Goal: Navigation & Orientation: Find specific page/section

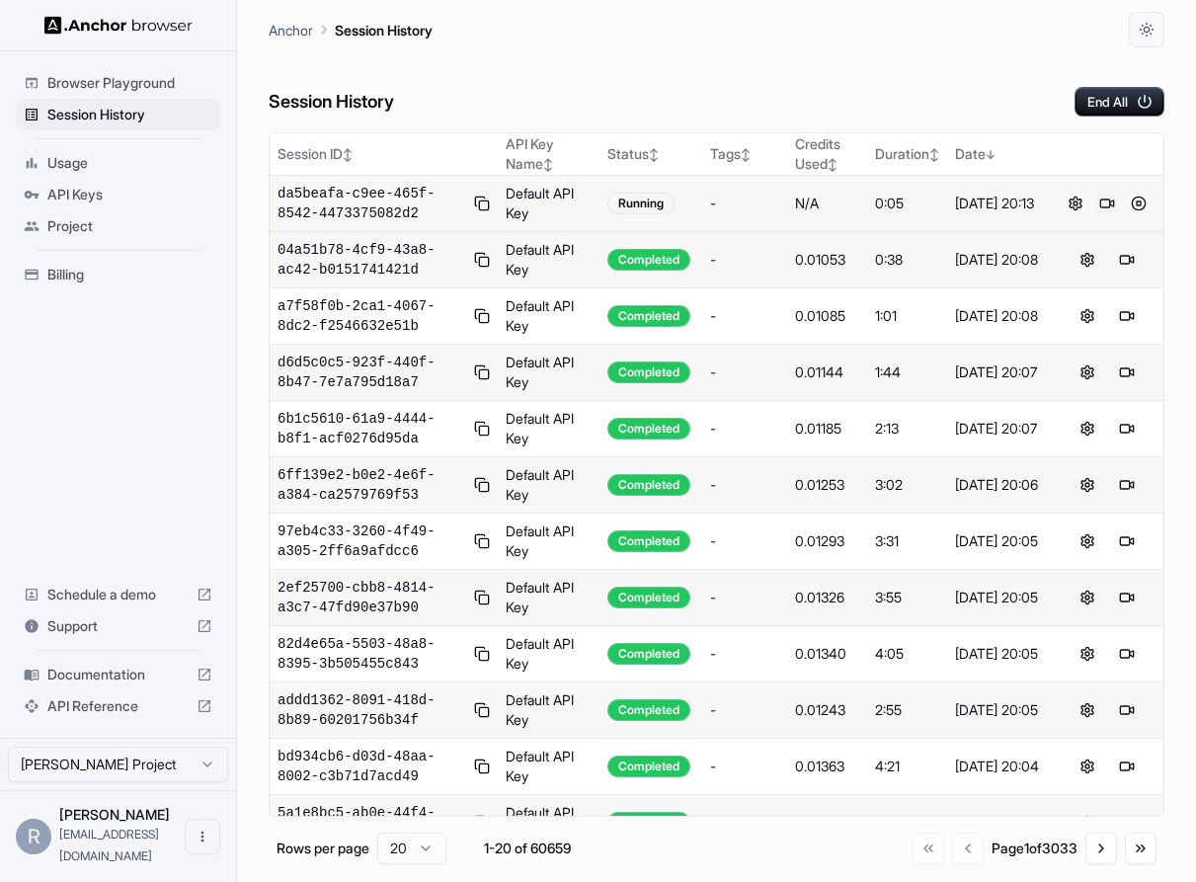
click at [1105, 199] on button at bounding box center [1107, 204] width 24 height 24
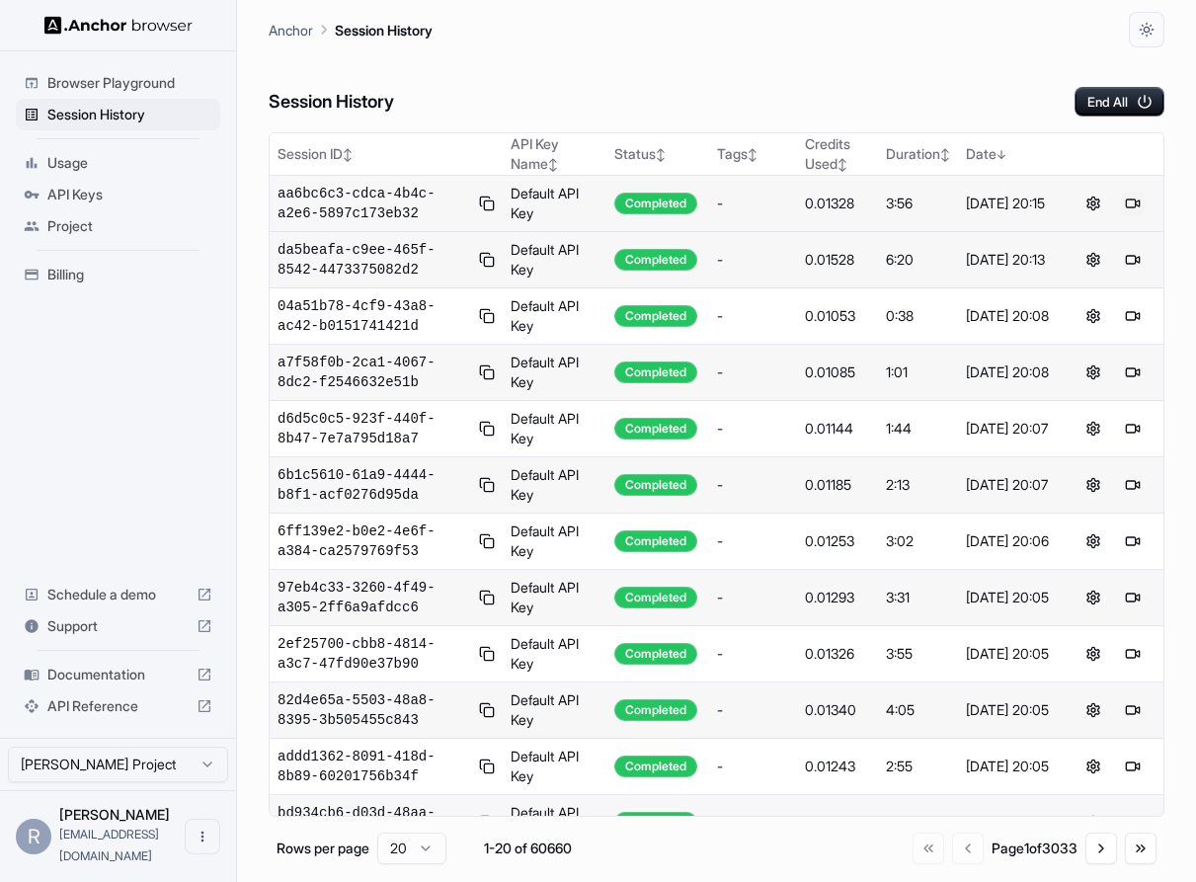
click at [1128, 208] on button at bounding box center [1133, 204] width 24 height 24
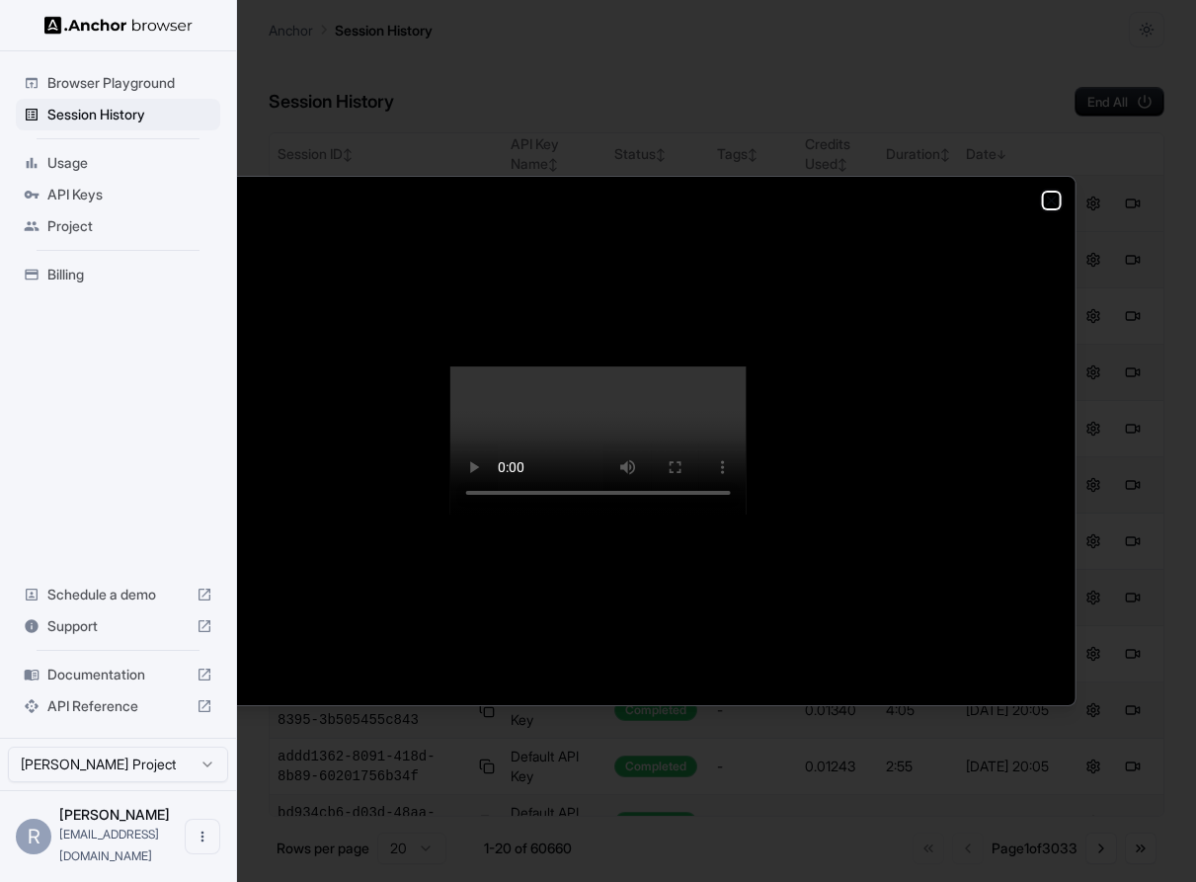
click at [1048, 193] on icon "button" at bounding box center [1052, 201] width 16 height 16
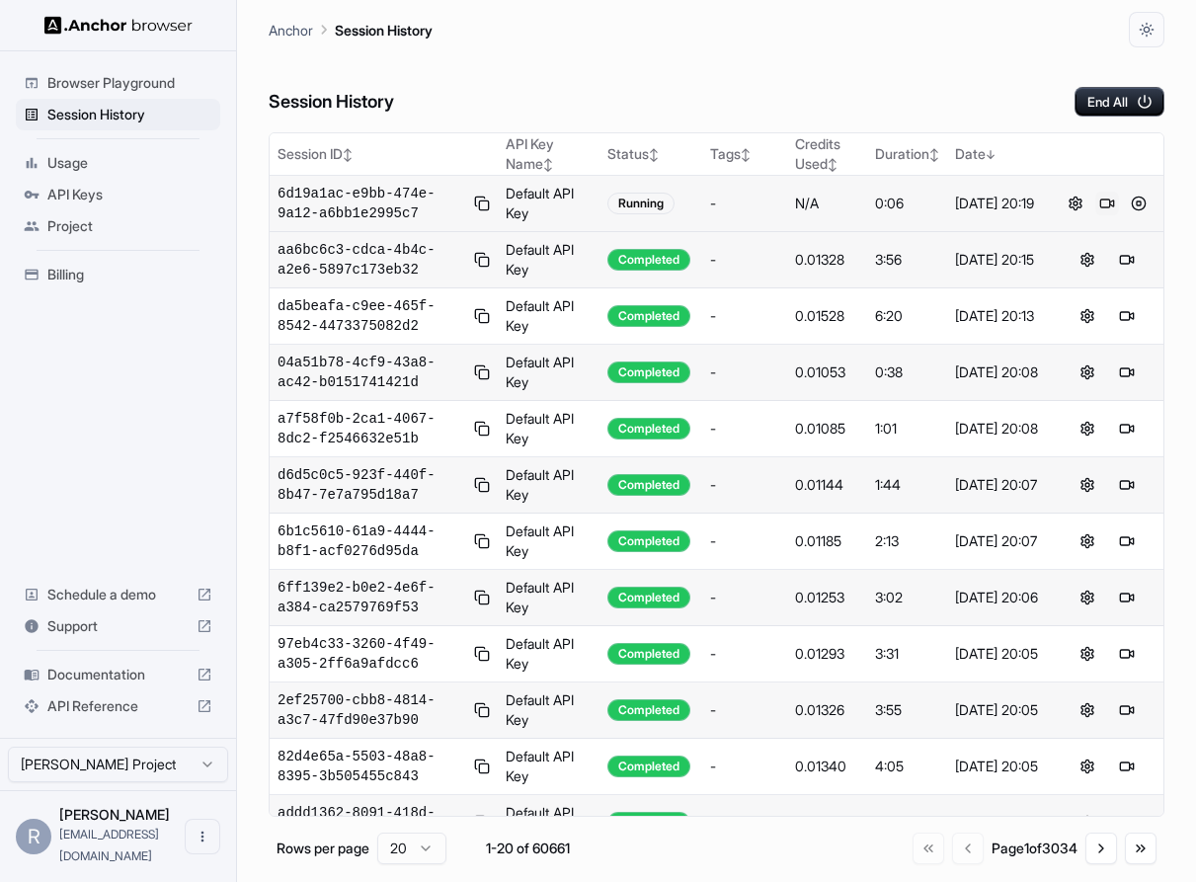
click at [1112, 201] on button at bounding box center [1107, 204] width 24 height 24
click at [1102, 202] on button at bounding box center [1107, 204] width 24 height 24
click at [1109, 199] on button at bounding box center [1107, 204] width 24 height 24
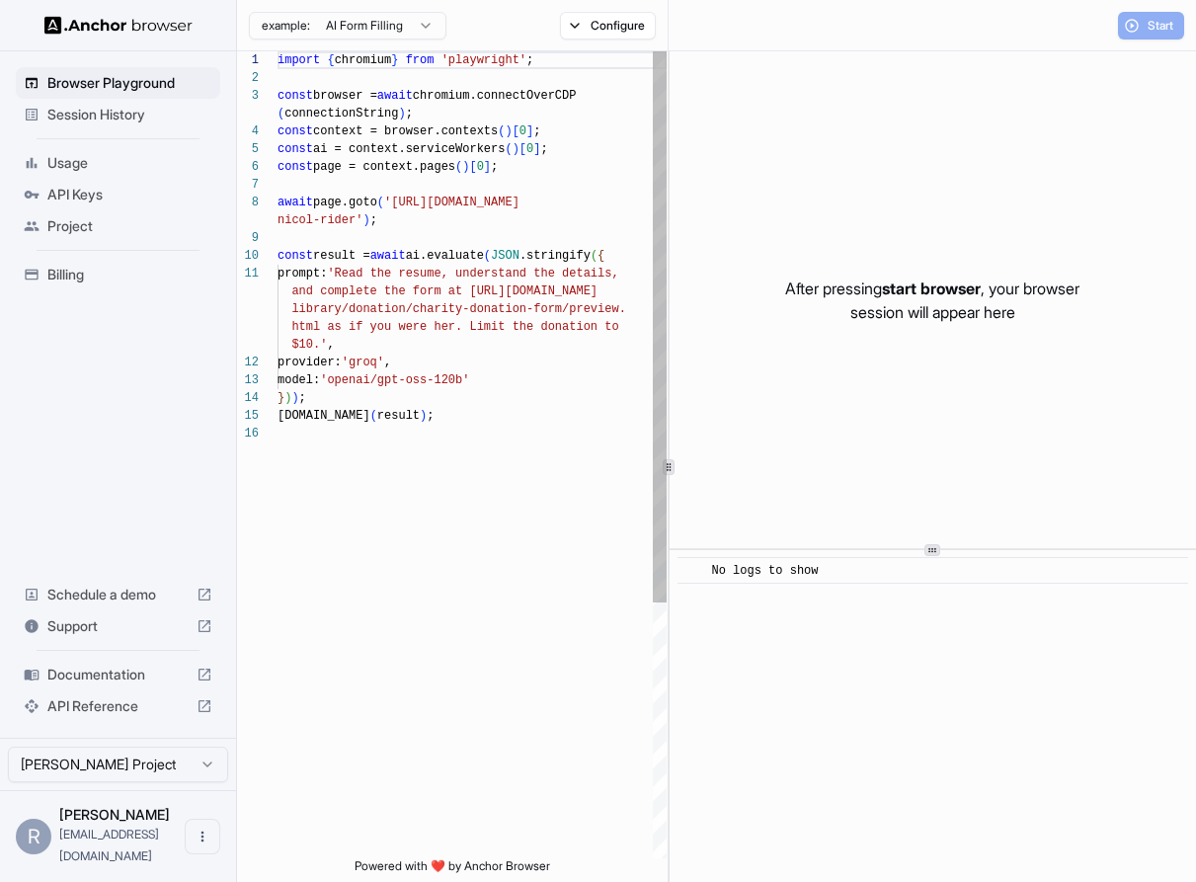
click at [135, 115] on span "Session History" at bounding box center [129, 115] width 165 height 20
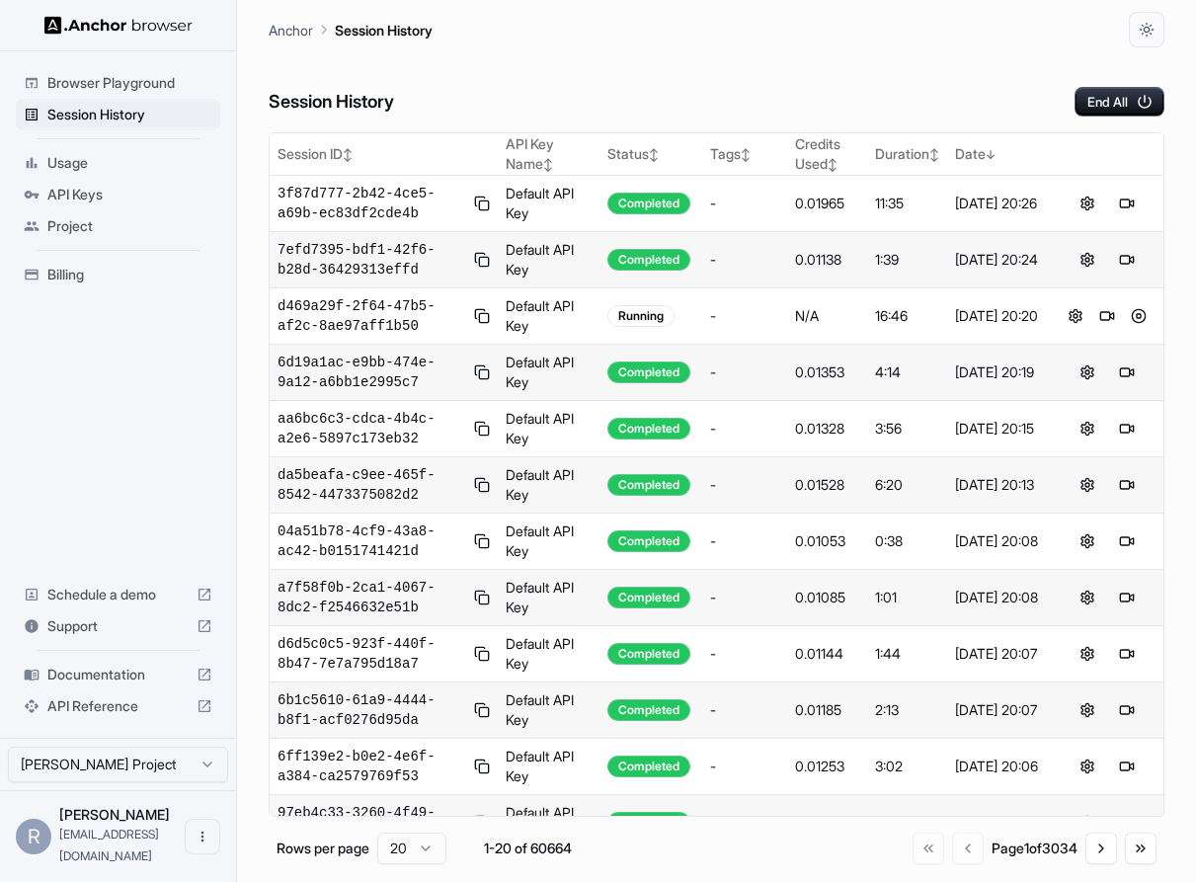
click at [142, 443] on div "Browser Playground Session History Usage API Keys Project Billing Schedule a de…" at bounding box center [118, 394] width 236 height 686
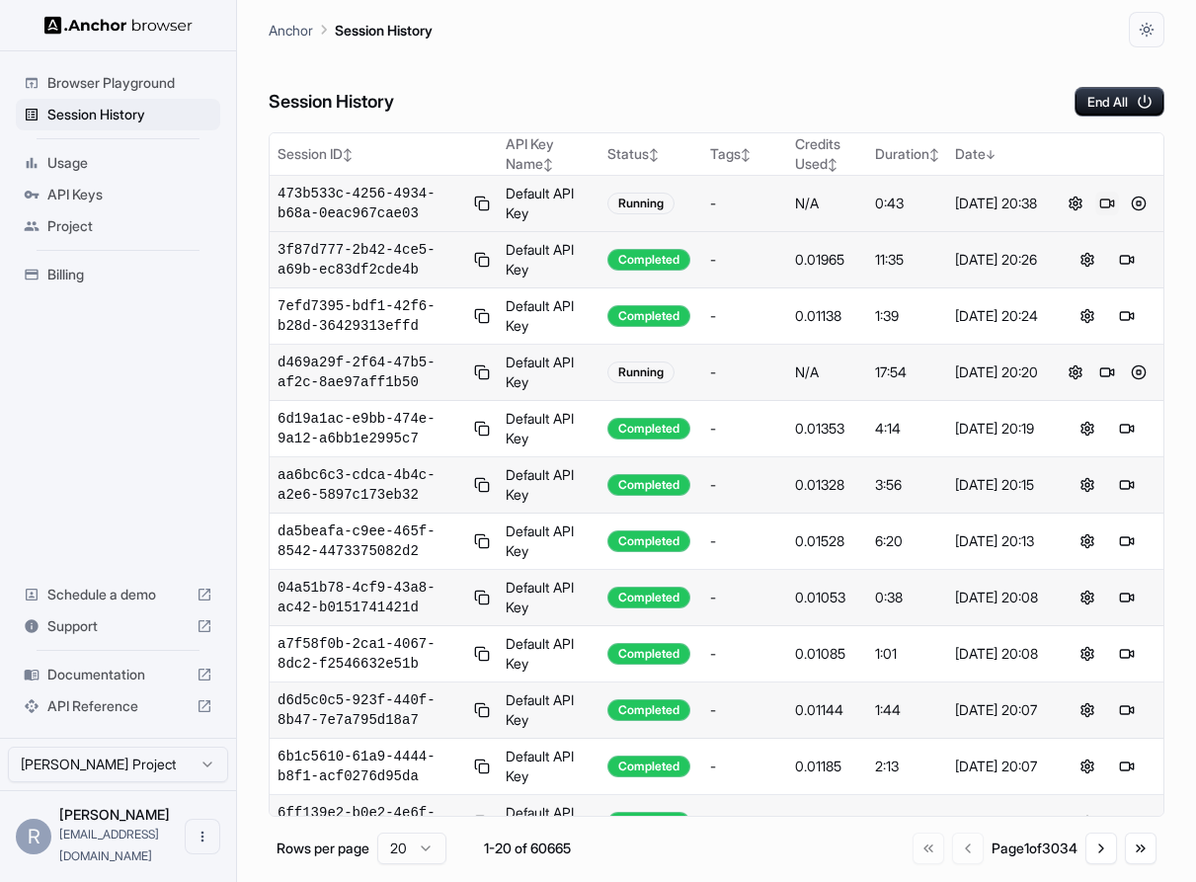
click at [1108, 203] on button at bounding box center [1107, 204] width 24 height 24
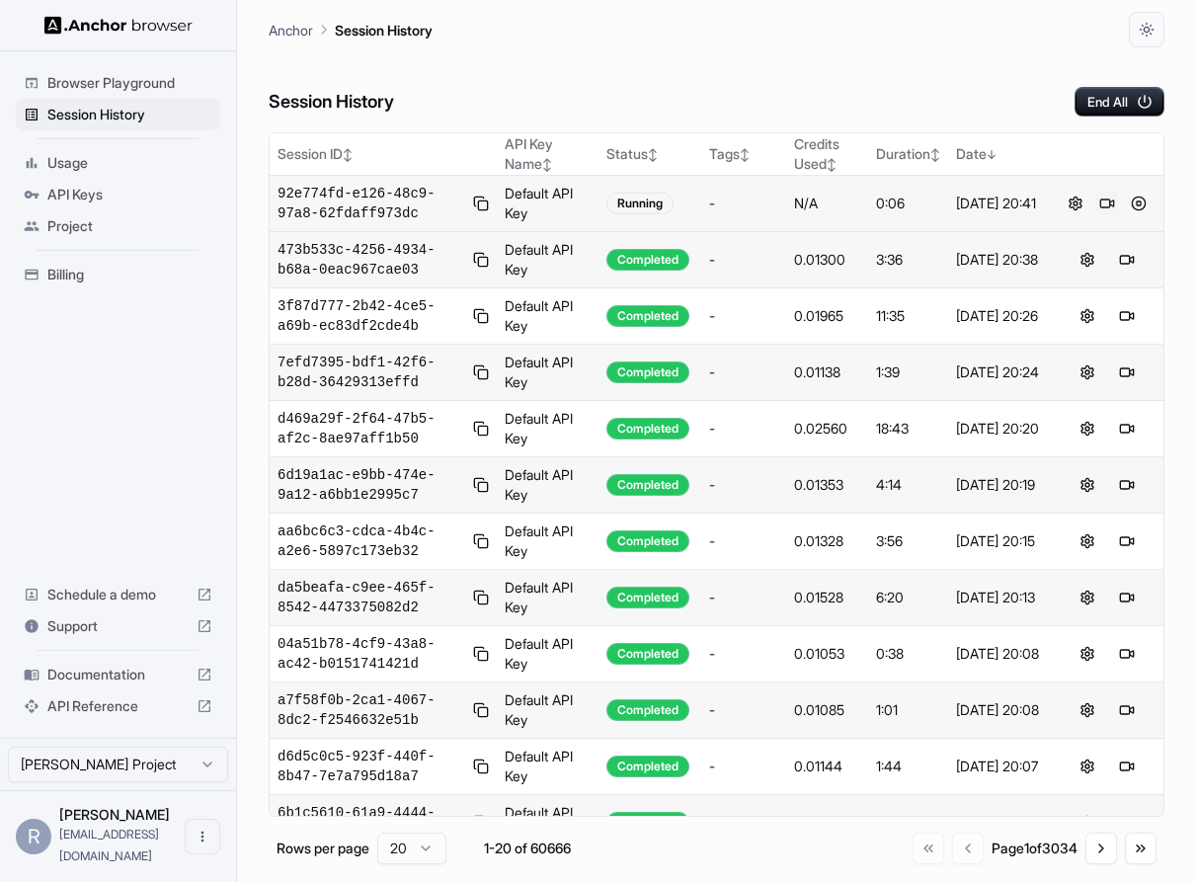
click at [1109, 205] on button at bounding box center [1107, 204] width 24 height 24
